Goal: Check status: Check status

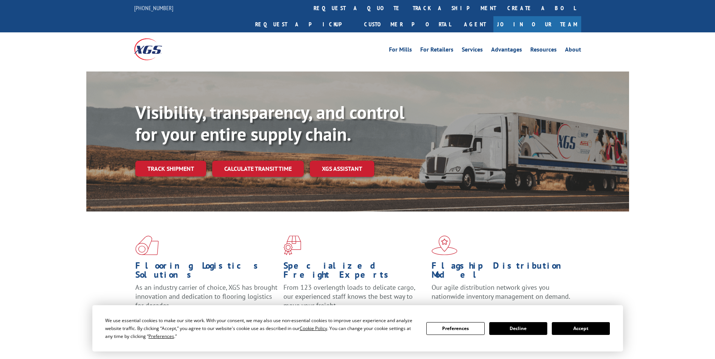
click at [180, 162] on div "Visibility, transparency, and control for your entire supply chain. Track shipm…" at bounding box center [381, 154] width 493 height 105
click at [177, 161] on link "Track shipment" at bounding box center [170, 169] width 71 height 16
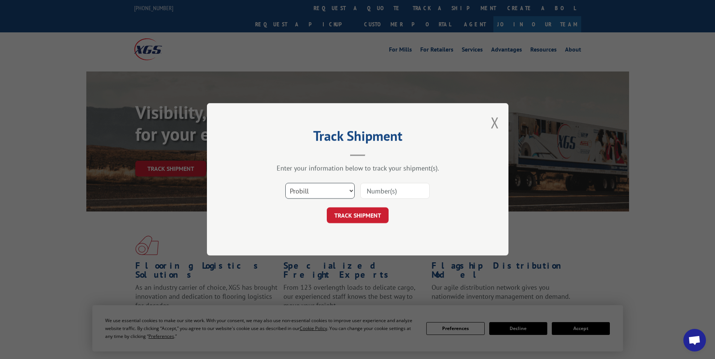
click at [333, 189] on select "Select category... Probill BOL PO" at bounding box center [319, 191] width 69 height 16
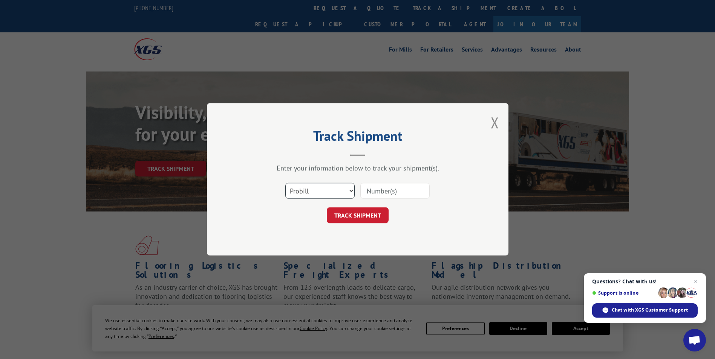
select select "bol"
click at [285, 183] on select "Select category... Probill BOL PO" at bounding box center [319, 191] width 69 height 16
click at [367, 193] on input at bounding box center [394, 191] width 69 height 16
paste input "5991901"
type input "5991901"
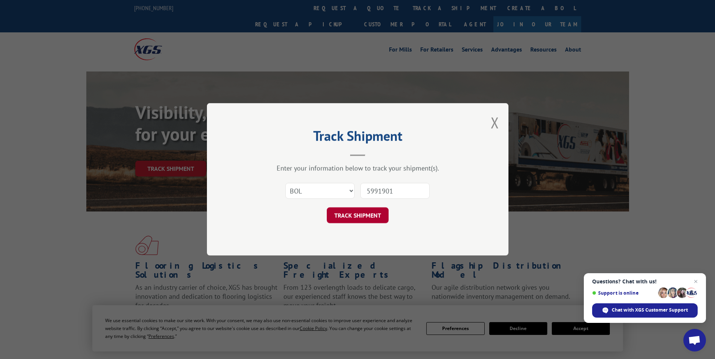
click at [354, 212] on button "TRACK SHIPMENT" at bounding box center [358, 216] width 62 height 16
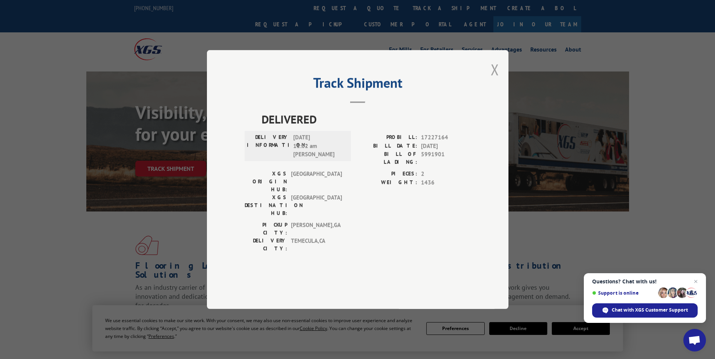
click at [494, 79] on button "Close modal" at bounding box center [494, 70] width 8 height 20
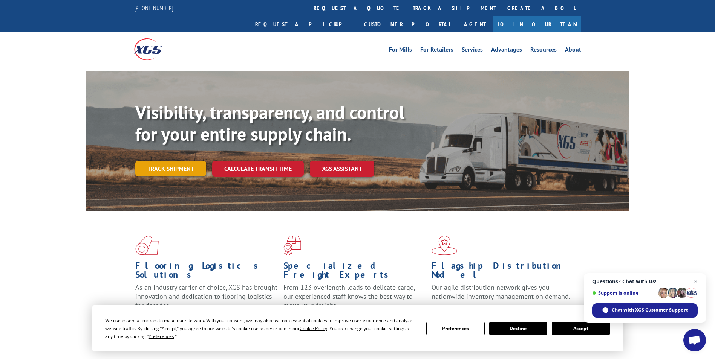
click at [175, 161] on link "Track shipment" at bounding box center [170, 169] width 71 height 16
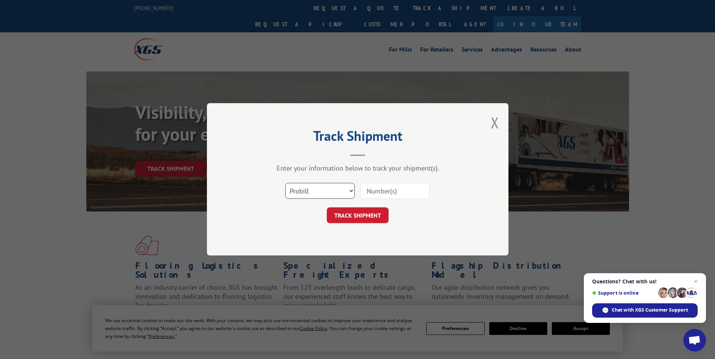
click at [322, 194] on select "Select category... Probill BOL PO" at bounding box center [319, 191] width 69 height 16
select select "bol"
click at [285, 183] on select "Select category... Probill BOL PO" at bounding box center [319, 191] width 69 height 16
click at [392, 191] on input at bounding box center [394, 191] width 69 height 16
paste input "5991109"
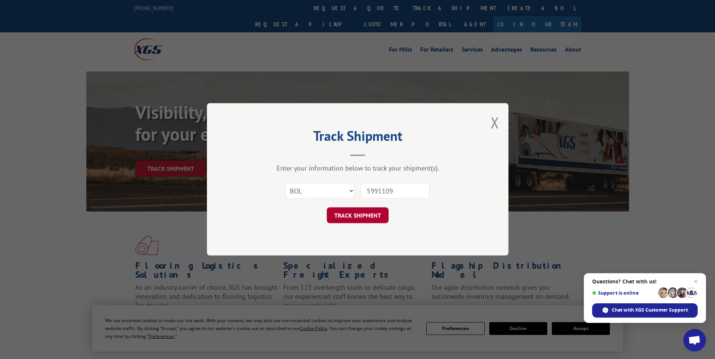
type input "5991109"
click at [356, 212] on button "TRACK SHIPMENT" at bounding box center [358, 216] width 62 height 16
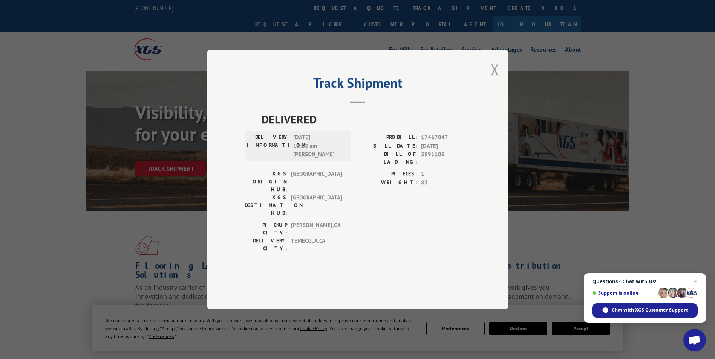
click at [493, 79] on button "Close modal" at bounding box center [494, 70] width 8 height 20
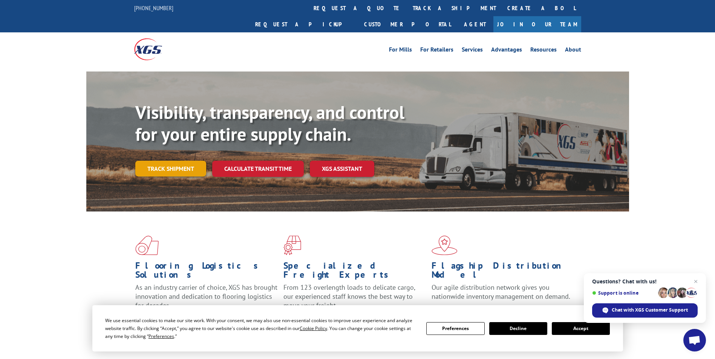
click at [185, 161] on link "Track shipment" at bounding box center [170, 169] width 71 height 16
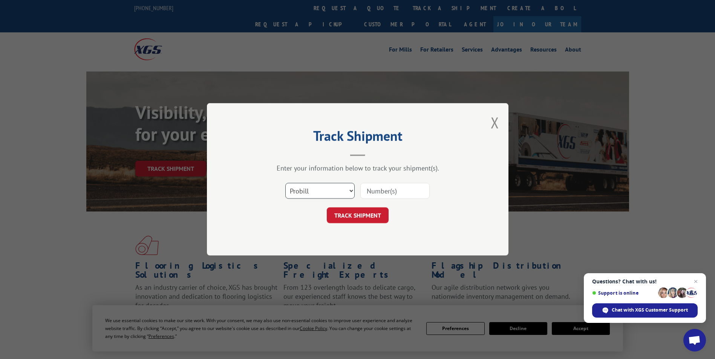
click at [332, 191] on select "Select category... Probill BOL PO" at bounding box center [319, 191] width 69 height 16
select select "bol"
click at [285, 183] on select "Select category... Probill BOL PO" at bounding box center [319, 191] width 69 height 16
click at [365, 190] on input at bounding box center [394, 191] width 69 height 16
paste input "5996407"
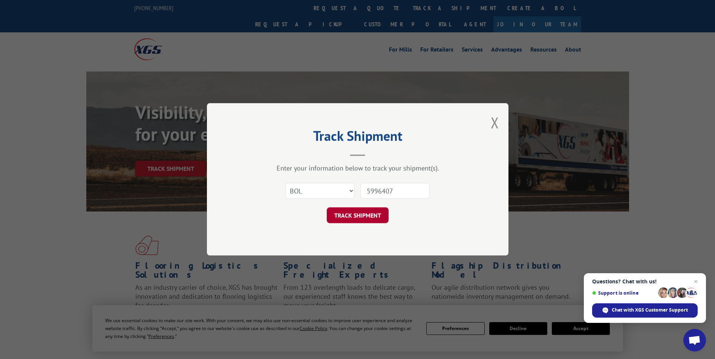
type input "5996407"
click at [347, 209] on button "TRACK SHIPMENT" at bounding box center [358, 216] width 62 height 16
